Goal: Task Accomplishment & Management: Manage account settings

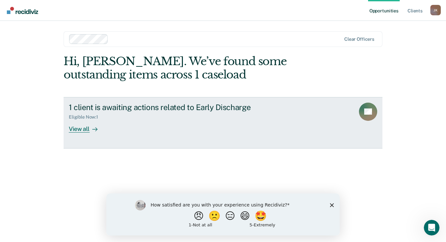
click at [80, 130] on div "View all" at bounding box center [87, 126] width 37 height 13
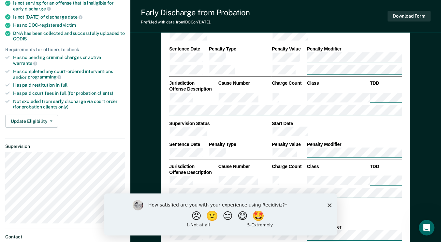
scroll to position [176, 0]
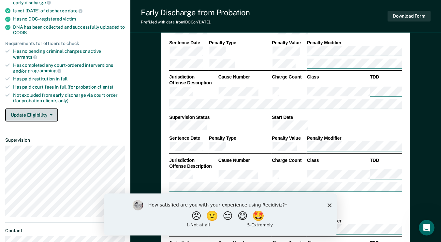
click at [54, 109] on button "Update Eligibility" at bounding box center [31, 115] width 53 height 13
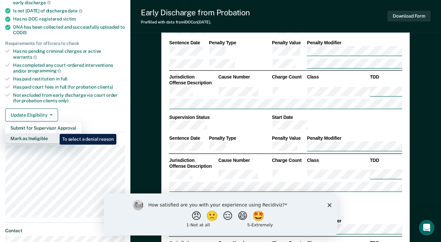
click at [55, 133] on button "Mark as Ineligible" at bounding box center [43, 138] width 76 height 10
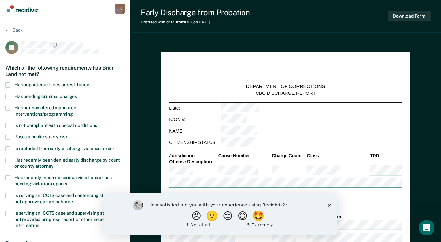
scroll to position [0, 0]
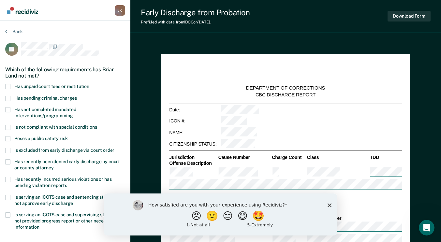
click at [8, 85] on span at bounding box center [7, 86] width 5 height 5
click at [89, 84] on input "Has unpaid court fees or restitution" at bounding box center [89, 84] width 0 height 0
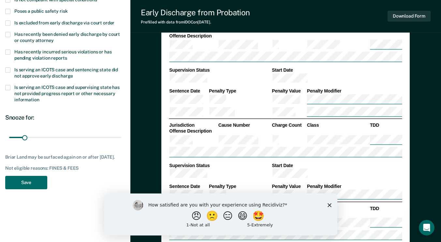
scroll to position [130, 0]
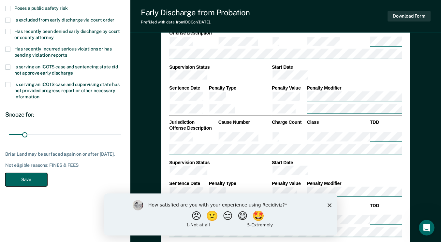
click at [26, 185] on button "Save" at bounding box center [26, 179] width 42 height 13
type textarea "x"
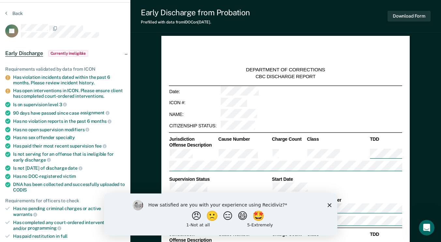
scroll to position [0, 0]
